Goal: Task Accomplishment & Management: Complete application form

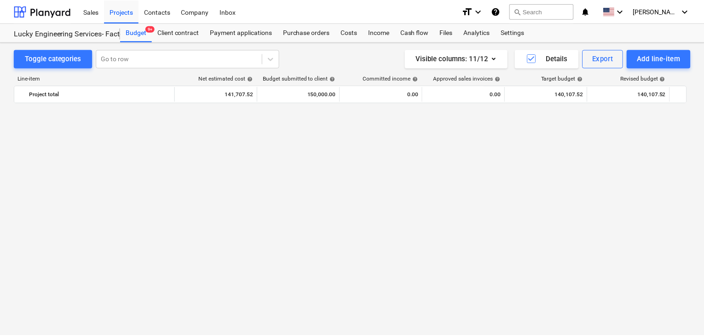
scroll to position [21832, 0]
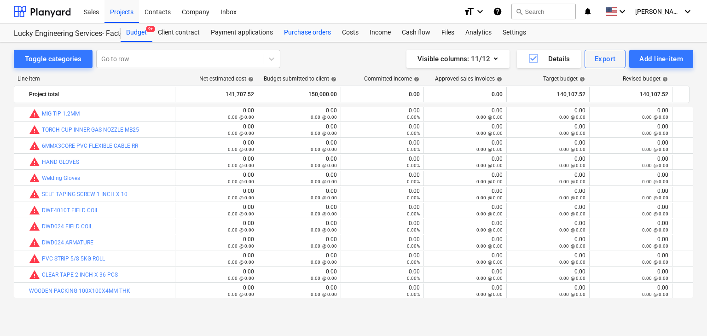
click at [312, 28] on div "Purchase orders" at bounding box center [307, 32] width 58 height 18
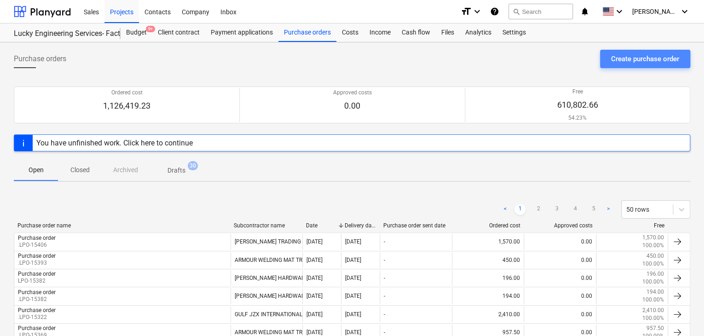
click at [657, 59] on div "Create purchase order" at bounding box center [645, 59] width 68 height 12
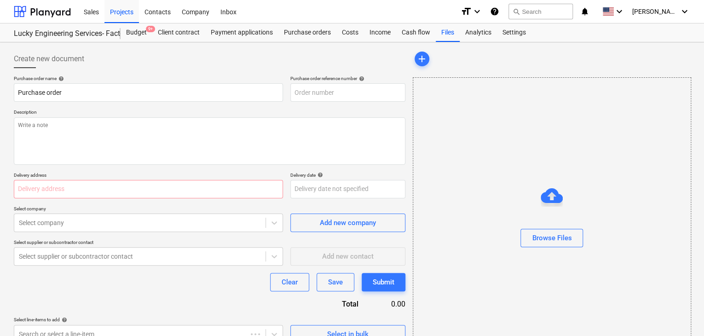
click at [294, 115] on p "Description" at bounding box center [210, 113] width 392 height 8
type textarea "x"
type input "LES-PO-502"
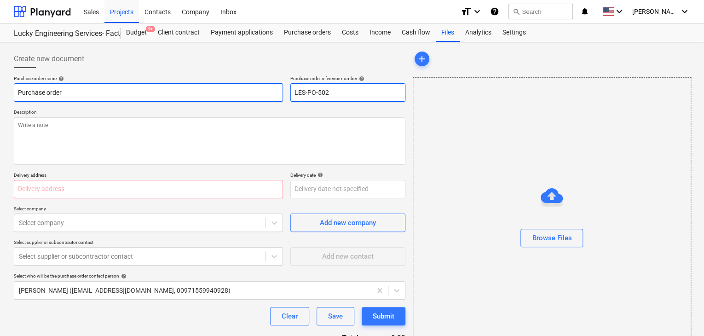
drag, startPoint x: 343, startPoint y: 90, endPoint x: 271, endPoint y: 90, distance: 72.3
click at [271, 90] on div "Purchase order name help Purchase order Purchase order reference number help LE…" at bounding box center [210, 88] width 392 height 26
type textarea "x"
type input "."
type textarea "x"
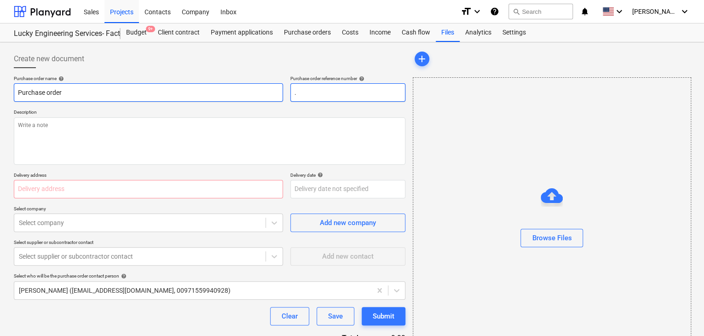
type input ".L"
type textarea "x"
type input ".LP"
type textarea "x"
type input ".LPO"
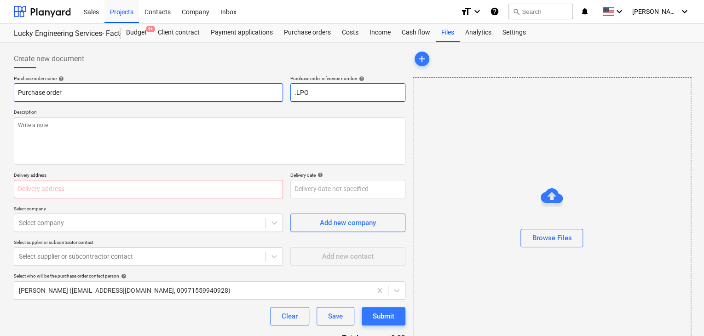
type textarea "x"
type input ".LPO-"
type textarea "x"
type input ".LPO-1"
type textarea "x"
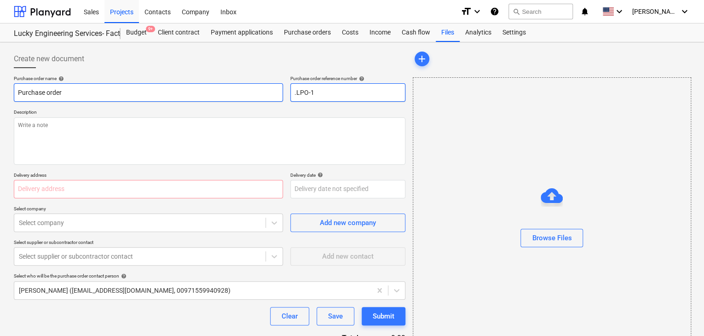
type input ".LPO-15"
type textarea "x"
type input ".LPO-154"
type textarea "x"
type input ".LPO-1540"
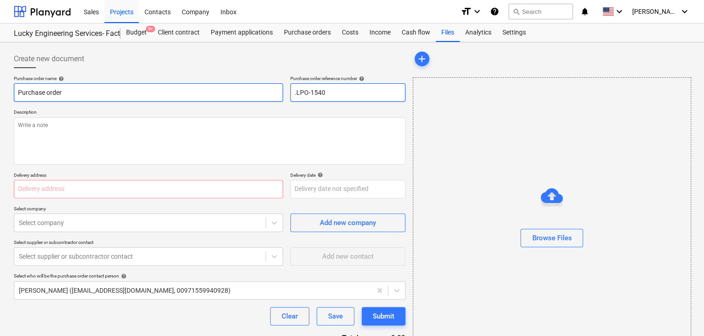
type textarea "x"
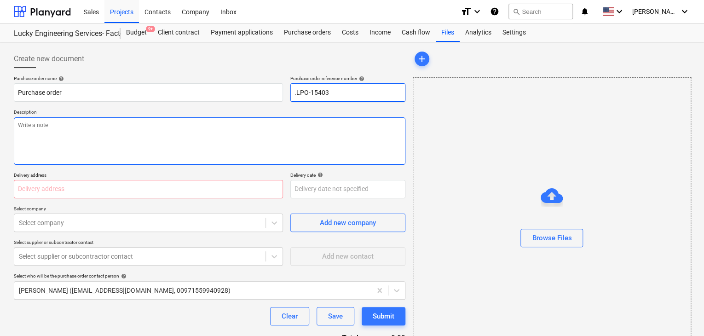
type input ".LPO-15403"
drag, startPoint x: 179, startPoint y: 128, endPoint x: 184, endPoint y: 129, distance: 5.1
click at [180, 129] on textarea at bounding box center [210, 140] width 392 height 47
type textarea "x"
type textarea "2"
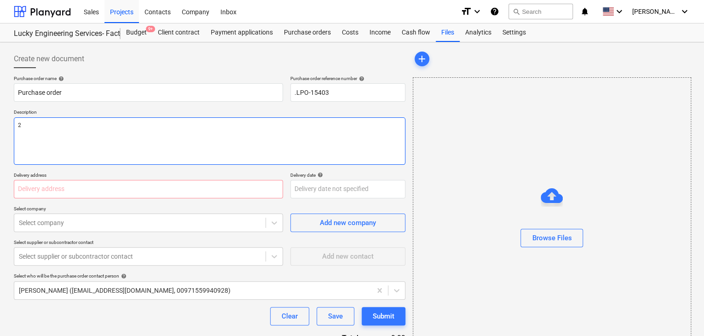
type textarea "x"
type textarea "26"
type textarea "x"
type textarea "26/"
type textarea "x"
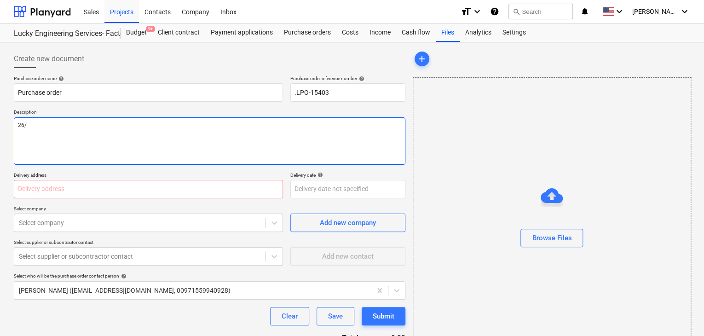
type textarea "26/A"
type textarea "x"
type textarea "26/AU"
type textarea "x"
type textarea "26/AUG"
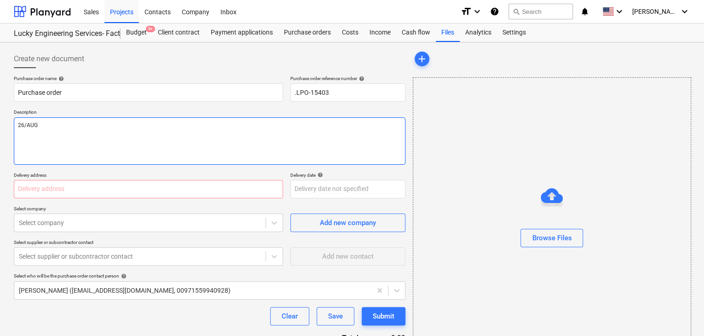
type textarea "x"
type textarea "26/AUG/"
type textarea "x"
type textarea "26/[DATE]"
type textarea "x"
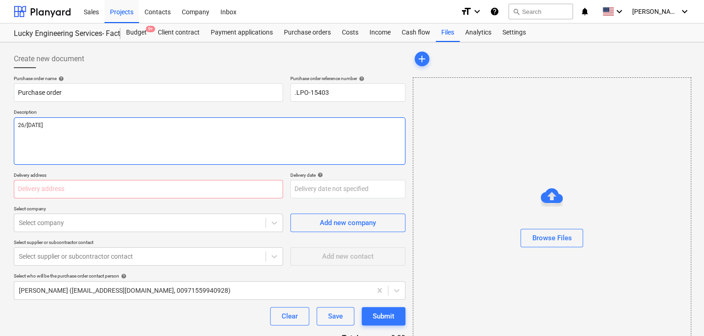
type textarea "[DATE]"
type textarea "x"
type textarea "[DATE]"
type textarea "x"
type textarea "[DATE]"
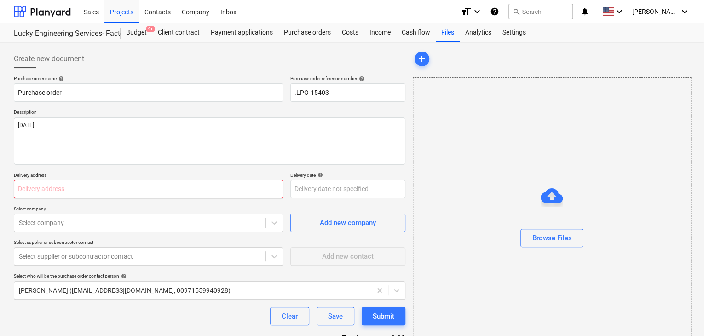
click at [114, 190] on input "text" at bounding box center [148, 189] width 269 height 18
type textarea "x"
type input "L"
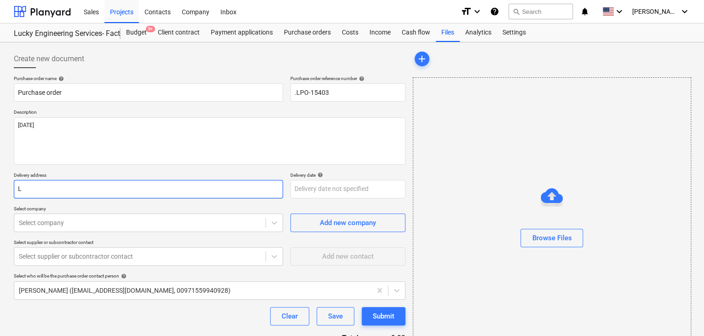
type textarea "x"
type input "LU"
type textarea "x"
type input "LUC"
type textarea "x"
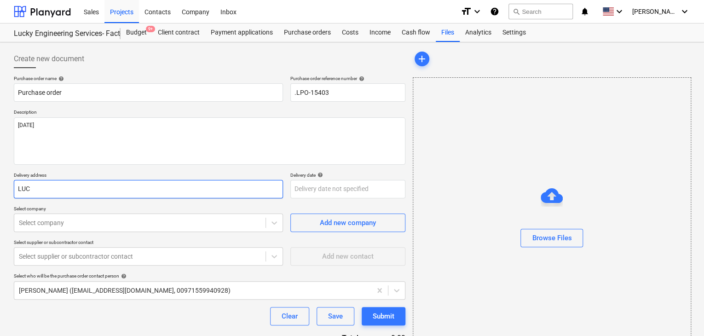
type input "LUCK"
type textarea "x"
type input "LUCKY"
type textarea "x"
type input "LUCKY"
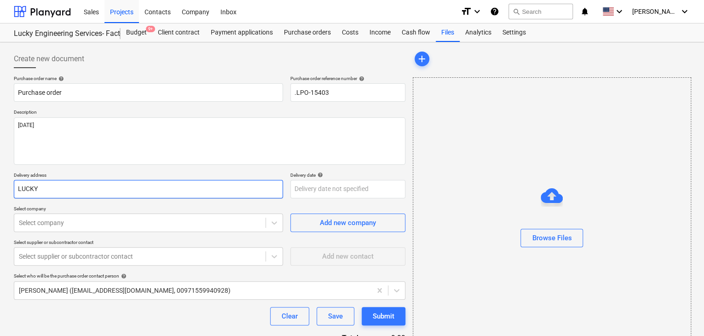
type textarea "x"
type input "LUCKY E"
type textarea "x"
type input "LUCKY EN"
type textarea "x"
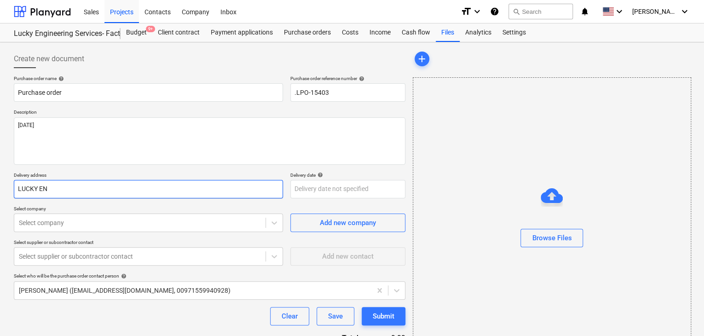
type input "LUCKY ENG"
type textarea "x"
type input "LUCKY ENGI"
type textarea "x"
type input "LUCKY ENGIN"
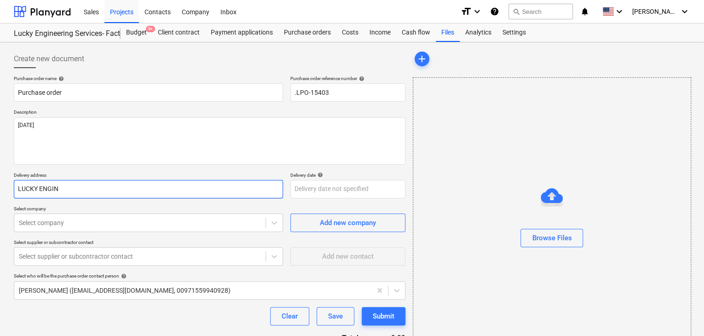
type textarea "x"
type input "LUCKY ENGINE"
type textarea "x"
type input "LUCKY ENGINEE"
type textarea "x"
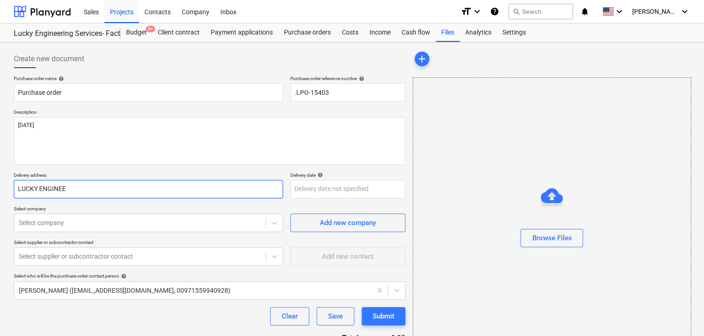
type input "LUCKY ENGINEER"
type textarea "x"
type input "LUCKY ENGINEERI"
type textarea "x"
type input "LUCKY ENGINEERIN"
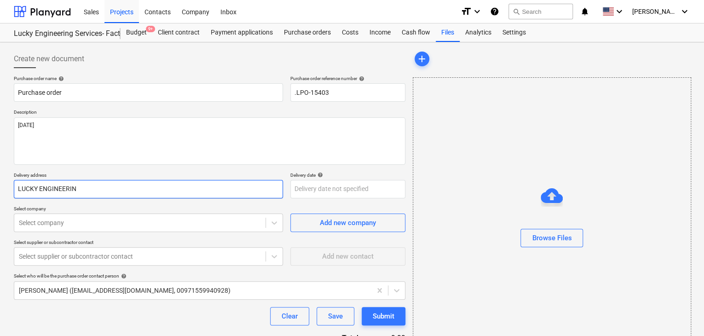
type textarea "x"
type input "LUCKY ENGINEERING"
type textarea "x"
type input "LUCKY ENGINEERING S"
type textarea "x"
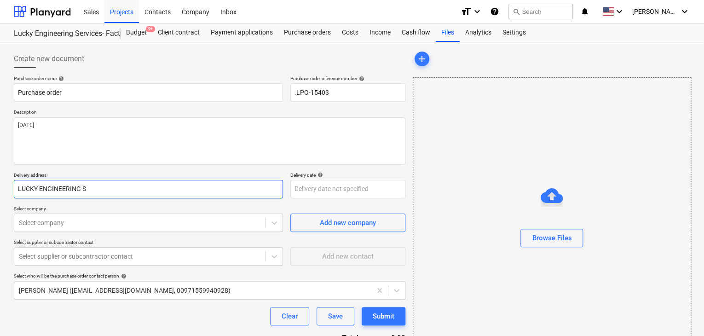
type input "LUCKY ENGINEERING SE"
type textarea "x"
type input "LUCKY ENGINEERING SER"
type textarea "x"
type input "LUCKY ENGINEERING SERV"
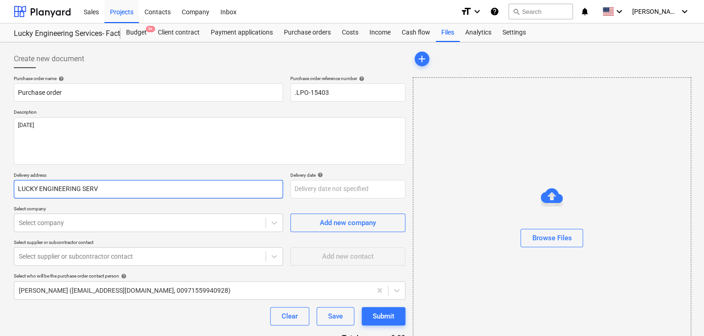
type textarea "x"
type input "LUCKY ENGINEERING SERVI"
type textarea "x"
type input "LUCKY ENGINEERING SERVICEW"
type textarea "x"
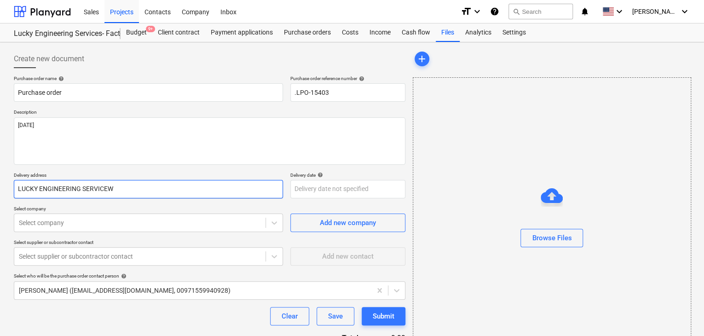
type input "LUCKY ENGINEERING SERVICE"
type textarea "x"
type input "LUCKY ENGINEERING SERVICES"
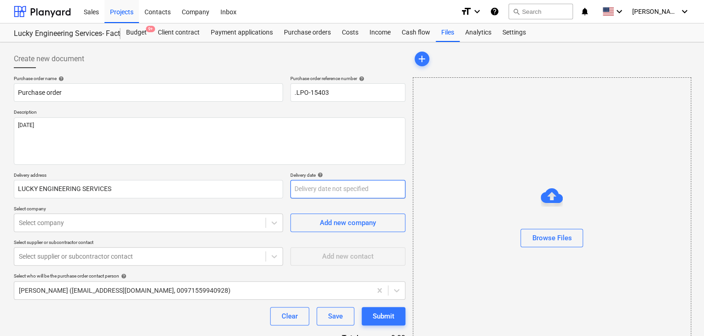
click at [302, 188] on body "Sales Projects Contacts Company Inbox format_size keyboard_arrow_down help sear…" at bounding box center [352, 168] width 704 height 336
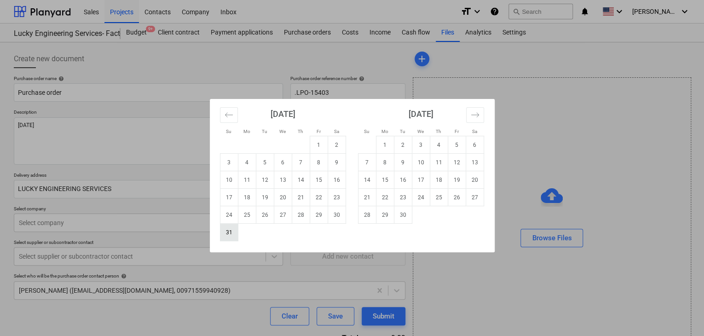
click at [226, 231] on td "31" at bounding box center [229, 232] width 18 height 17
type textarea "x"
type input "[DATE]"
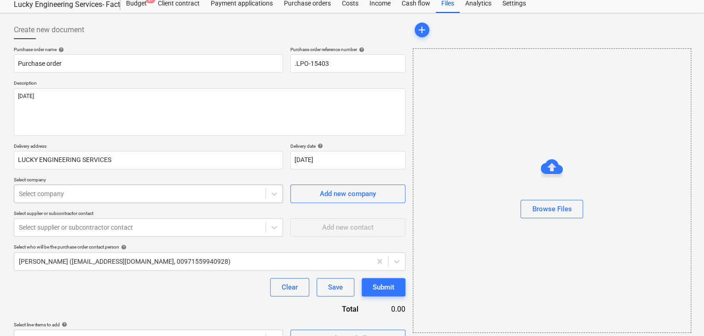
scroll to position [43, 0]
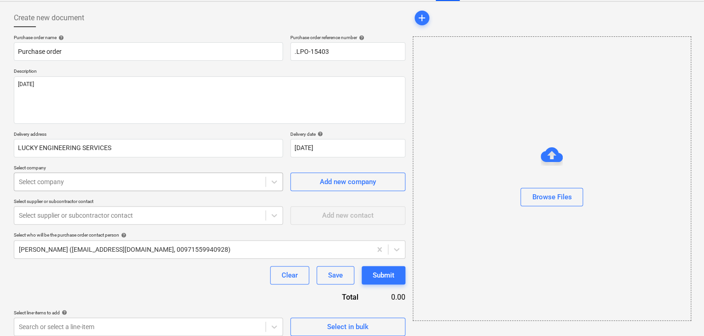
click at [85, 220] on body "Sales Projects Contacts Company Inbox format_size keyboard_arrow_down help sear…" at bounding box center [352, 127] width 704 height 336
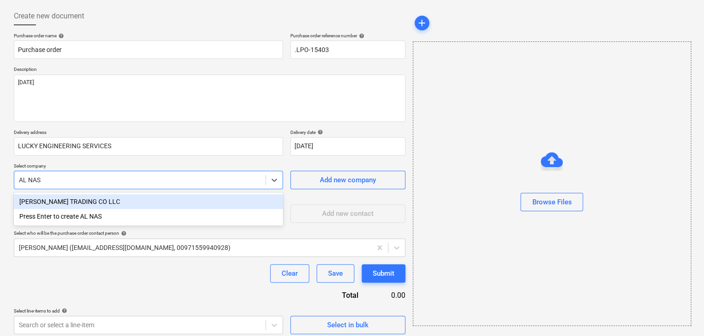
type input "[PERSON_NAME]"
drag, startPoint x: 99, startPoint y: 199, endPoint x: 111, endPoint y: 194, distance: 13.4
click at [99, 199] on div "[PERSON_NAME] TRADING CO LLC" at bounding box center [148, 201] width 269 height 15
type textarea "x"
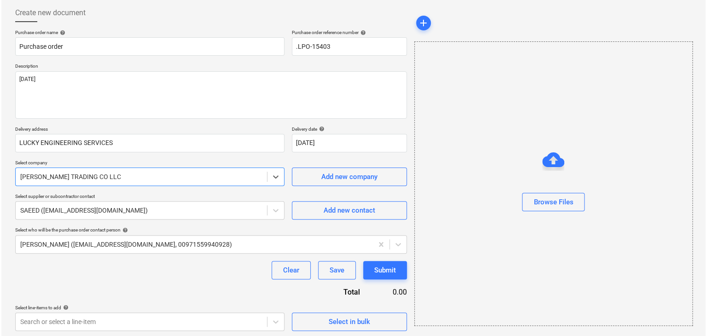
scroll to position [48, 0]
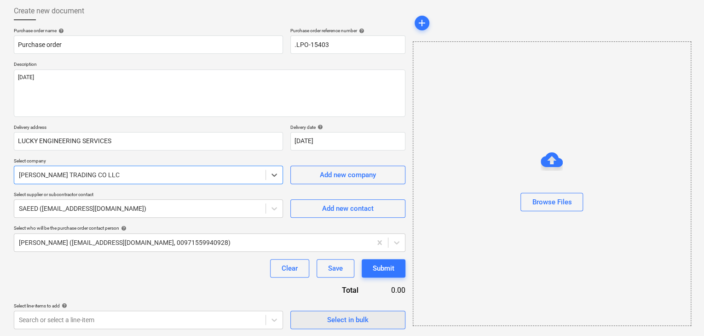
click at [339, 325] on button "Select in bulk" at bounding box center [347, 320] width 115 height 18
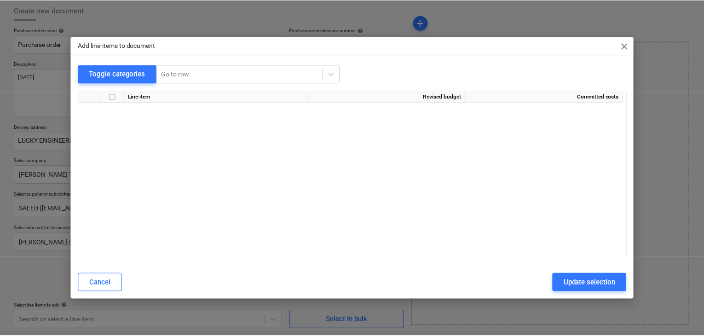
scroll to position [18440, 0]
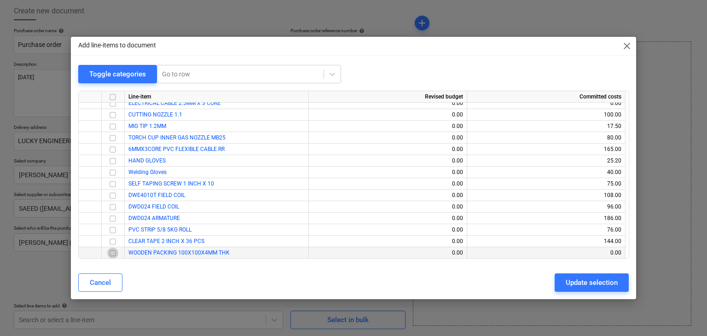
click at [111, 254] on input "checkbox" at bounding box center [112, 253] width 11 height 11
drag, startPoint x: 569, startPoint y: 283, endPoint x: 150, endPoint y: 275, distance: 419.0
click at [569, 283] on div "Update selection" at bounding box center [592, 283] width 52 height 12
type textarea "x"
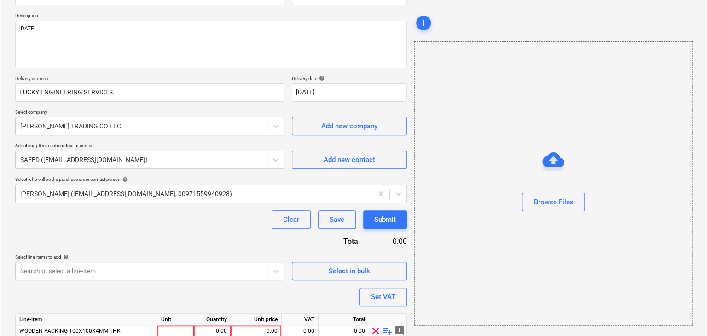
scroll to position [134, 0]
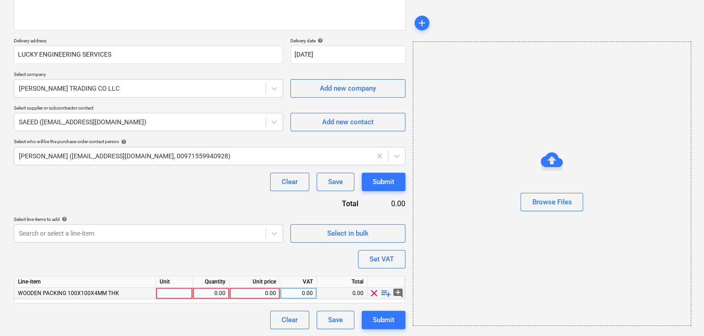
click at [169, 292] on div at bounding box center [174, 294] width 37 height 12
type input "NOS"
type textarea "x"
click at [209, 295] on div "0.00" at bounding box center [211, 294] width 29 height 12
type input "10"
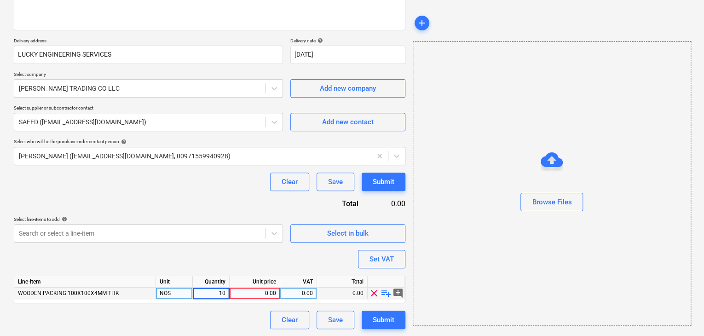
type textarea "x"
click at [270, 290] on div "0.00" at bounding box center [254, 294] width 43 height 12
type input "20"
type textarea "x"
drag, startPoint x: 556, startPoint y: 295, endPoint x: 506, endPoint y: 285, distance: 50.7
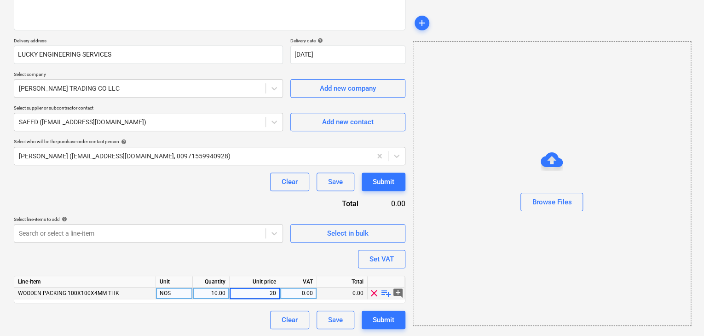
click at [553, 295] on div "Browse Files" at bounding box center [552, 183] width 278 height 284
click at [391, 255] on div "Set VAT" at bounding box center [382, 259] width 24 height 12
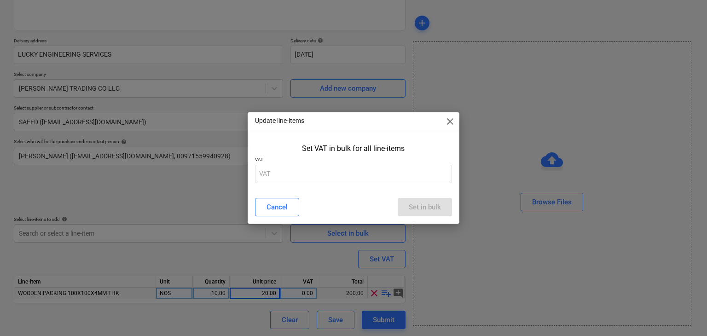
click at [307, 183] on div "Set VAT in bulk for all line-items VAT" at bounding box center [354, 165] width 212 height 50
click at [300, 162] on p "VAT" at bounding box center [353, 161] width 197 height 8
click at [287, 168] on input "text" at bounding box center [353, 174] width 197 height 18
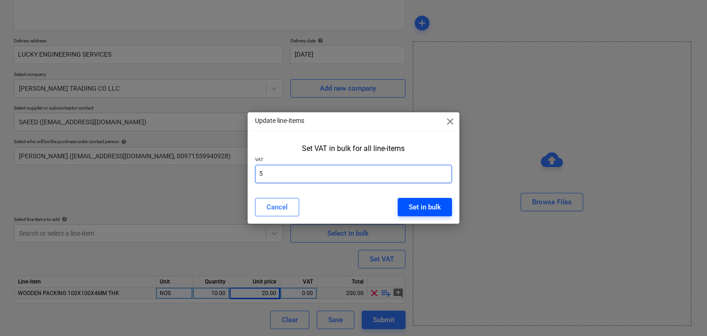
type input "5"
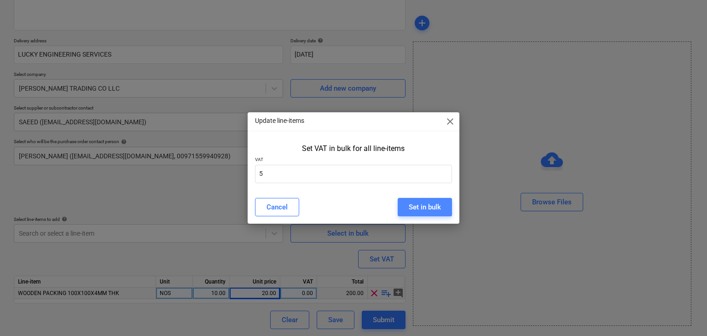
click at [441, 209] on button "Set in bulk" at bounding box center [425, 207] width 54 height 18
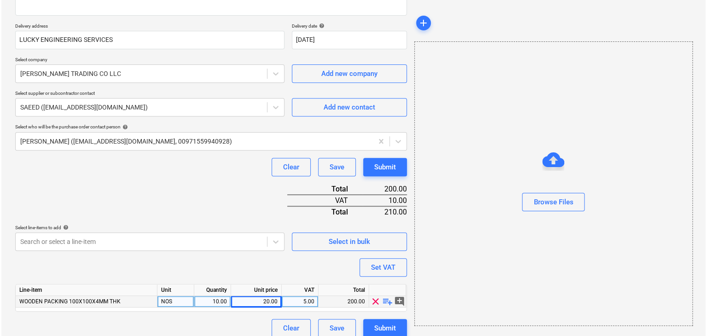
scroll to position [157, 0]
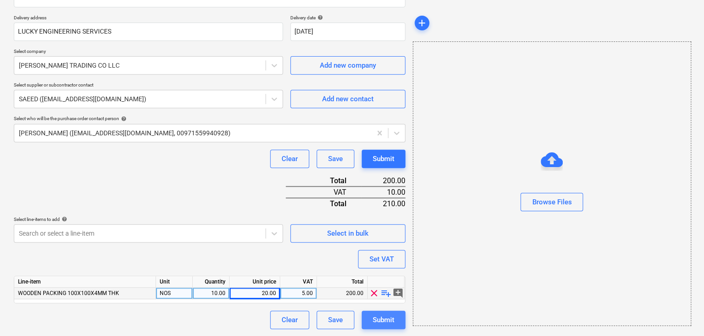
click at [377, 316] on div "Submit" at bounding box center [384, 320] width 22 height 12
type textarea "x"
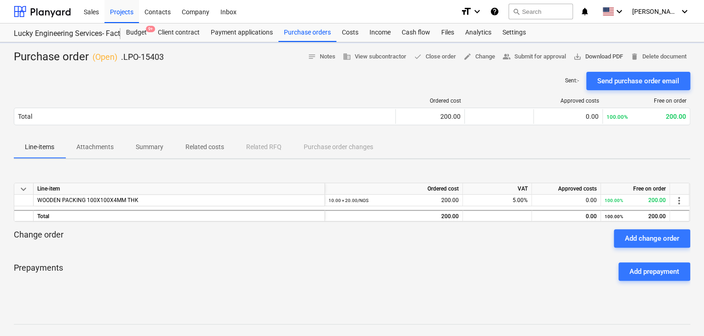
click at [583, 52] on span "save_alt Download PDF" at bounding box center [599, 57] width 50 height 11
